Goal: Find specific page/section: Find specific page/section

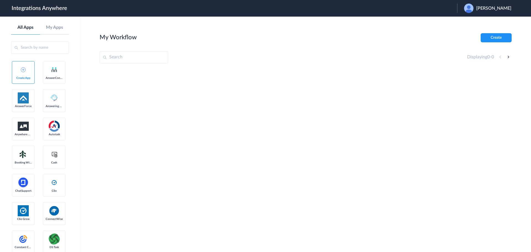
click at [498, 7] on span "Kathryn Rice" at bounding box center [493, 8] width 35 height 5
click at [473, 23] on link "Logout" at bounding box center [467, 22] width 12 height 4
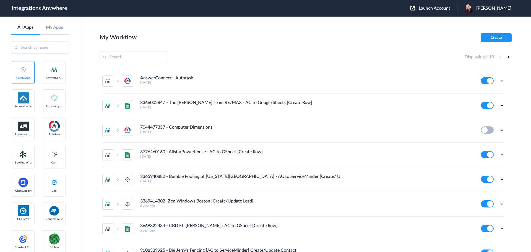
click at [140, 61] on input "text" at bounding box center [134, 57] width 69 height 12
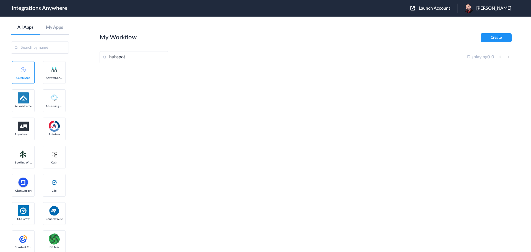
type input "hubspot"
click at [142, 59] on input "hubspot" at bounding box center [134, 57] width 69 height 12
